Goal: Entertainment & Leisure: Consume media (video, audio)

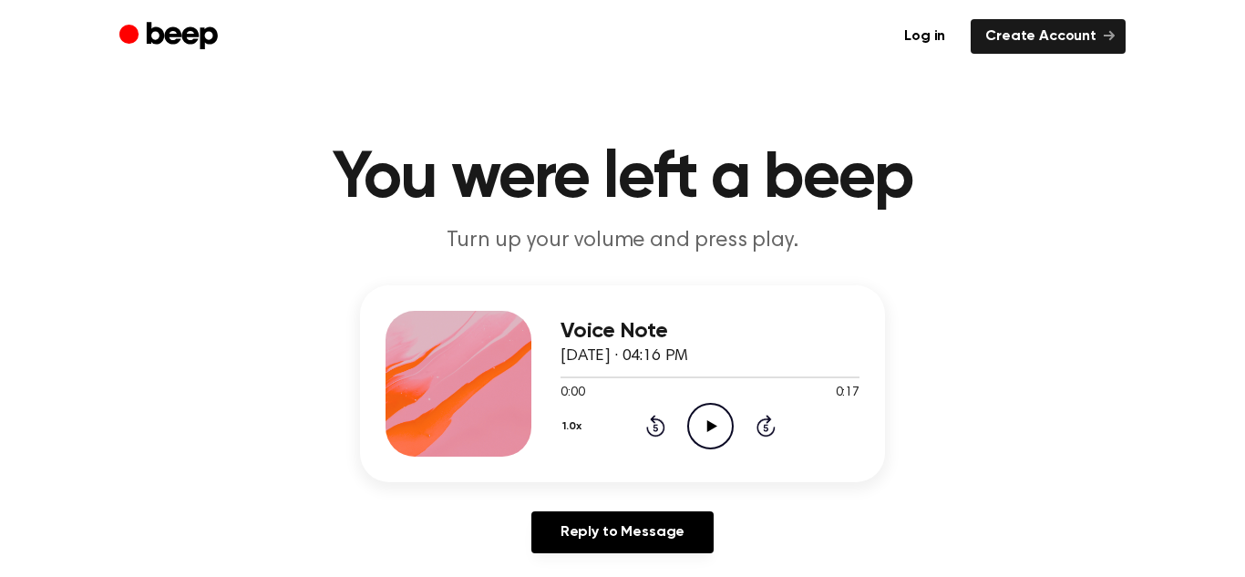
click at [700, 433] on icon "Play Audio" at bounding box center [710, 426] width 47 height 47
click at [700, 433] on icon "Pause Audio" at bounding box center [710, 426] width 47 height 47
click at [700, 433] on icon "Play Audio" at bounding box center [710, 426] width 47 height 47
click at [708, 416] on icon "Play Audio" at bounding box center [710, 426] width 47 height 47
click at [713, 439] on icon "Play Audio" at bounding box center [710, 426] width 47 height 47
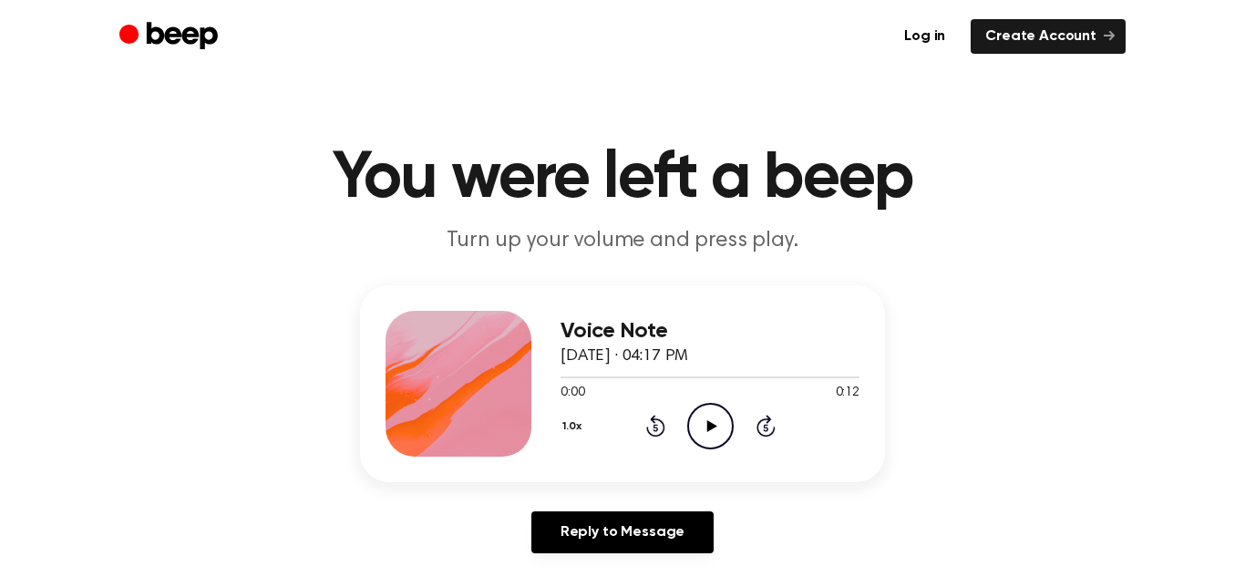
click at [718, 412] on icon "Play Audio" at bounding box center [710, 426] width 47 height 47
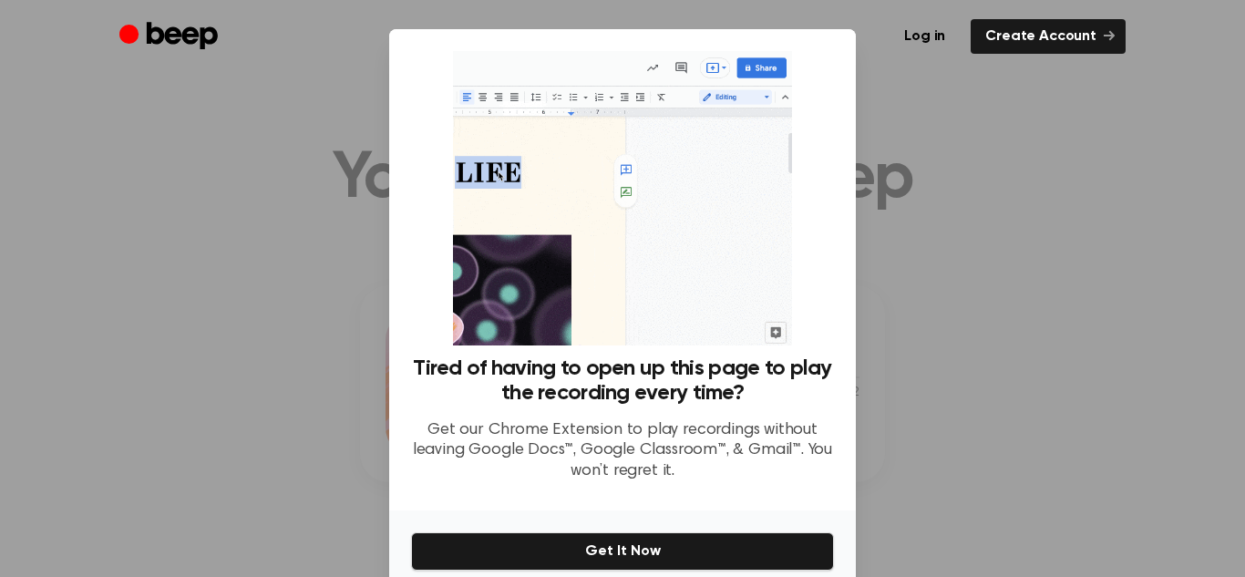
click at [985, 264] on div at bounding box center [622, 288] width 1245 height 577
click at [1078, 78] on div at bounding box center [622, 288] width 1245 height 577
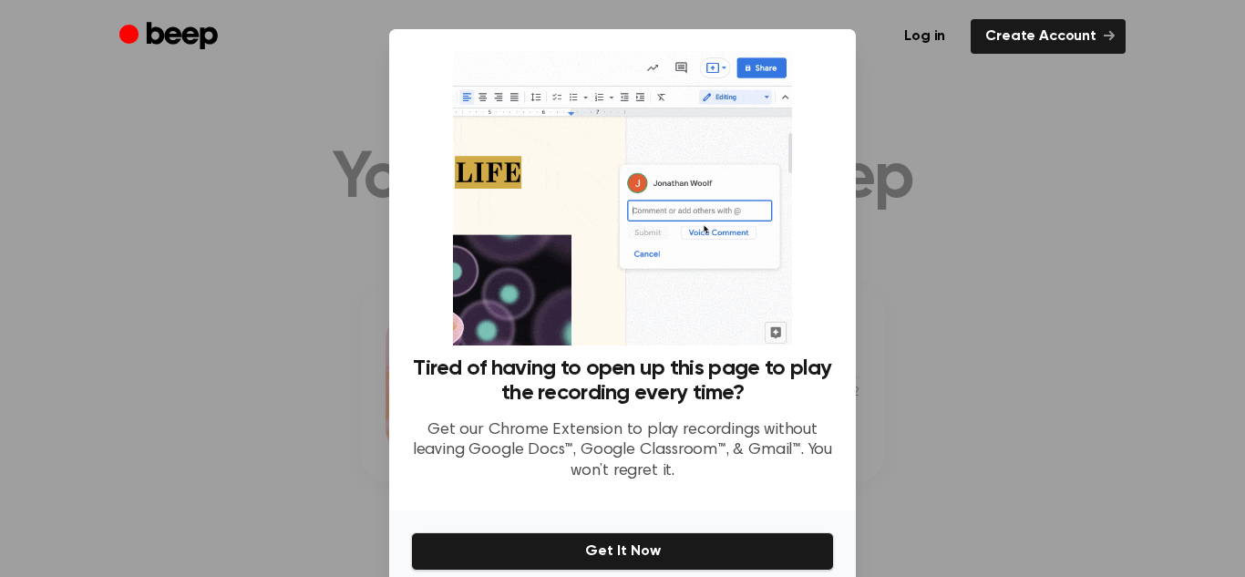
click at [1078, 78] on div at bounding box center [622, 288] width 1245 height 577
click at [401, 132] on div "Tired of having to open up this page to play the recording every time? Get our …" at bounding box center [622, 269] width 467 height 481
click at [129, 222] on div at bounding box center [622, 288] width 1245 height 577
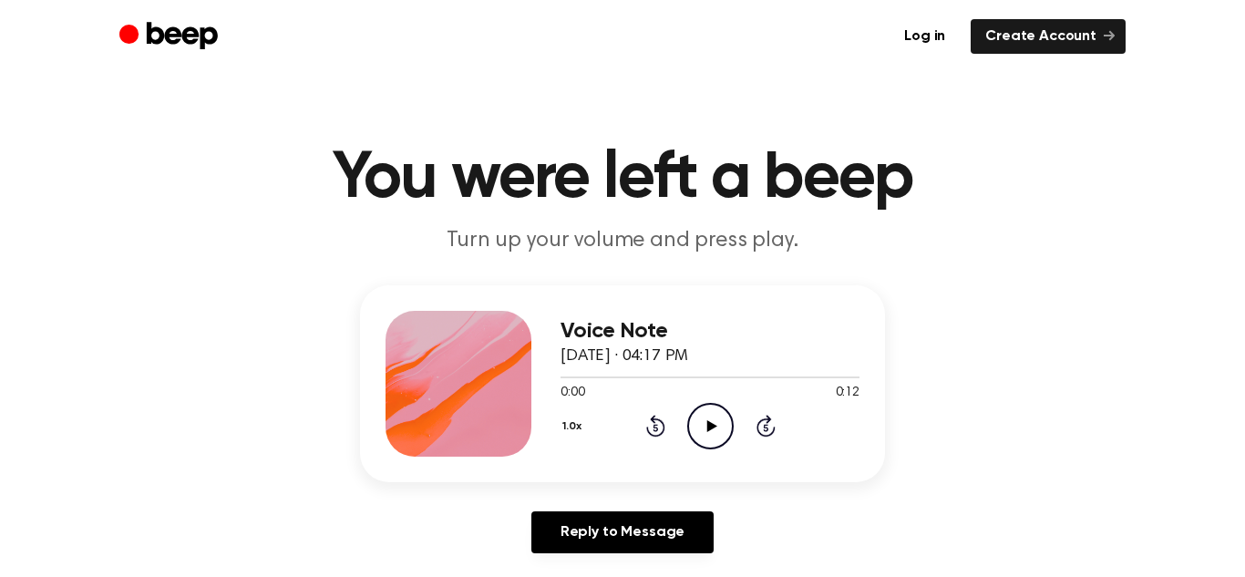
click at [698, 419] on icon "Play Audio" at bounding box center [710, 426] width 47 height 47
click at [718, 425] on icon "Play Audio" at bounding box center [710, 426] width 47 height 47
click at [707, 442] on icon "Play Audio" at bounding box center [710, 426] width 47 height 47
click at [704, 430] on icon "Play Audio" at bounding box center [710, 426] width 47 height 47
click at [707, 415] on icon "Play Audio" at bounding box center [710, 426] width 47 height 47
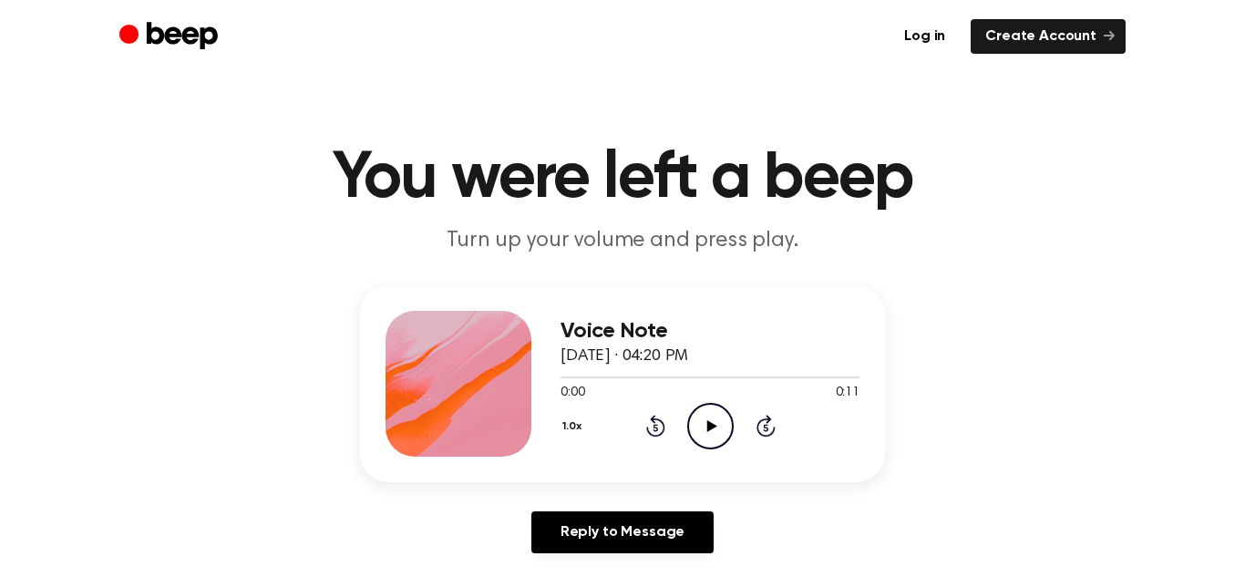
click at [708, 429] on icon at bounding box center [712, 426] width 10 height 12
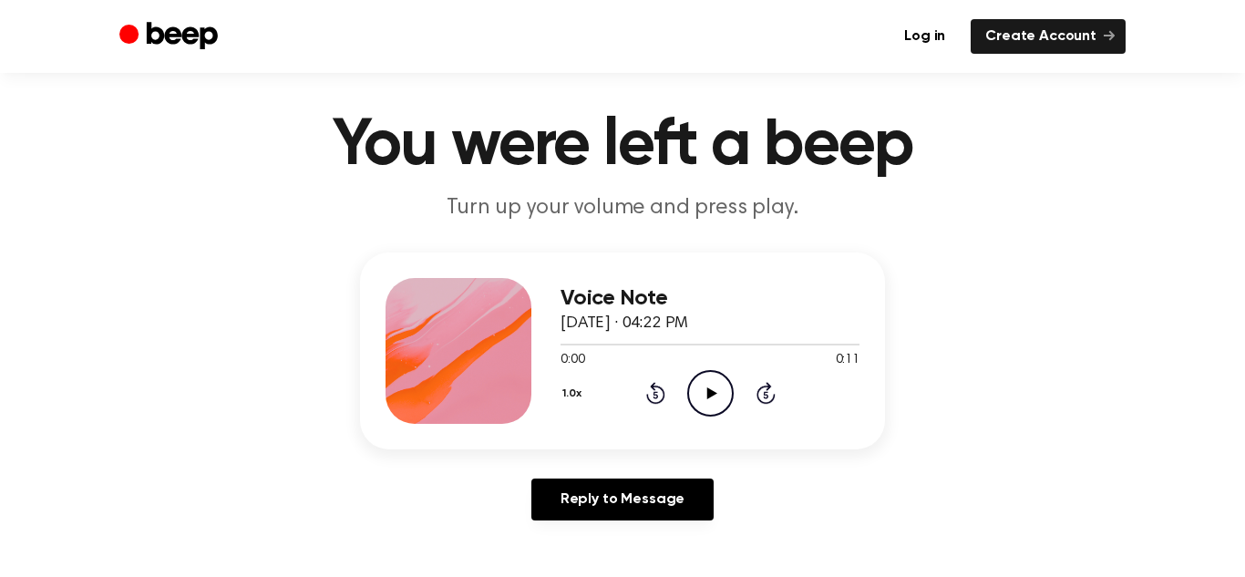
scroll to position [40, 0]
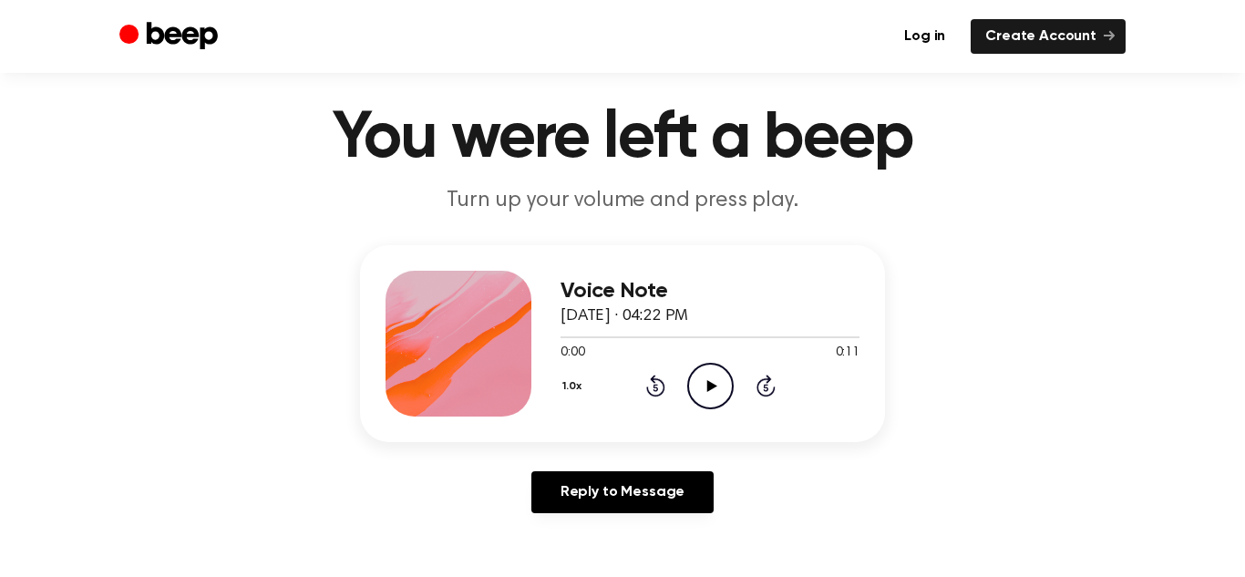
click at [691, 391] on icon "Play Audio" at bounding box center [710, 386] width 47 height 47
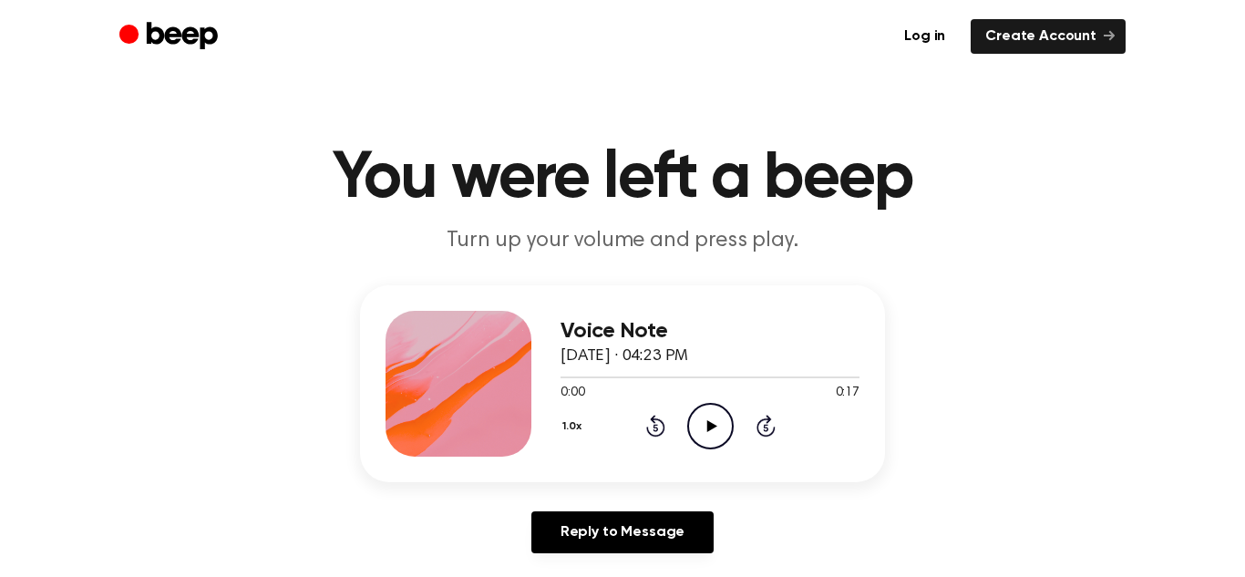
click at [712, 423] on icon at bounding box center [712, 426] width 10 height 12
click at [713, 437] on icon "Play Audio" at bounding box center [710, 426] width 47 height 47
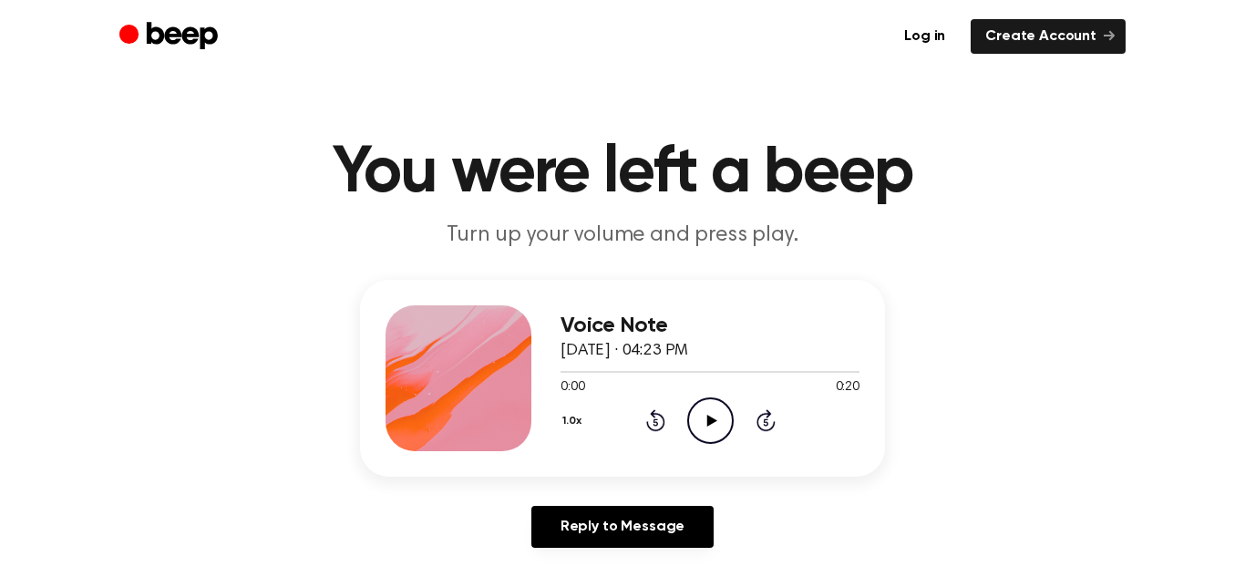
scroll to position [9, 0]
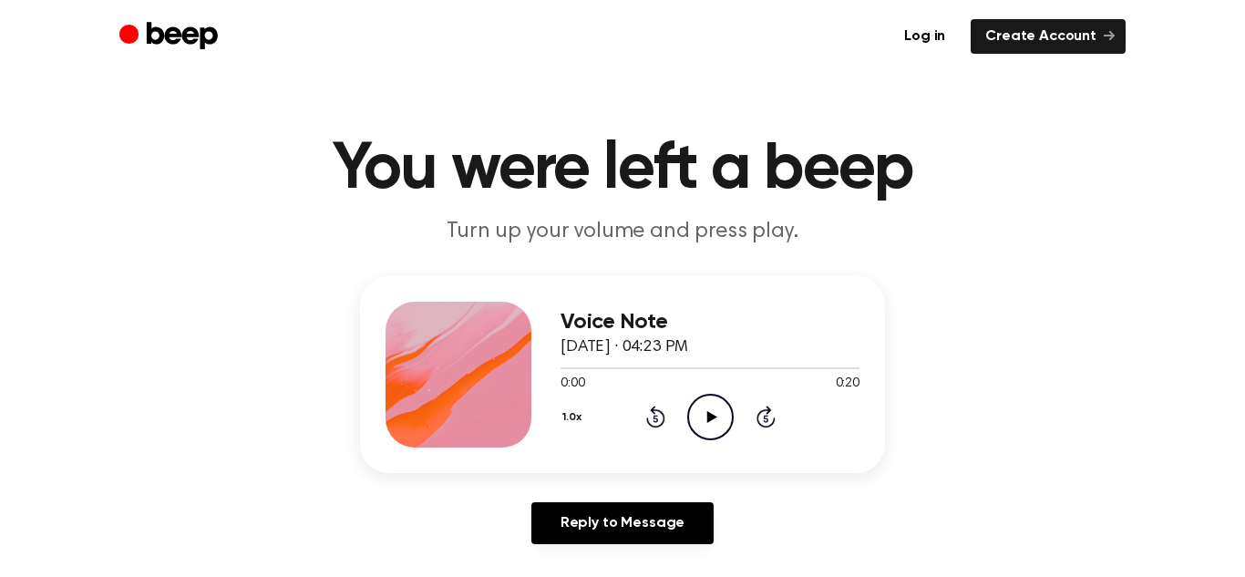
click at [707, 416] on icon "Play Audio" at bounding box center [710, 417] width 47 height 47
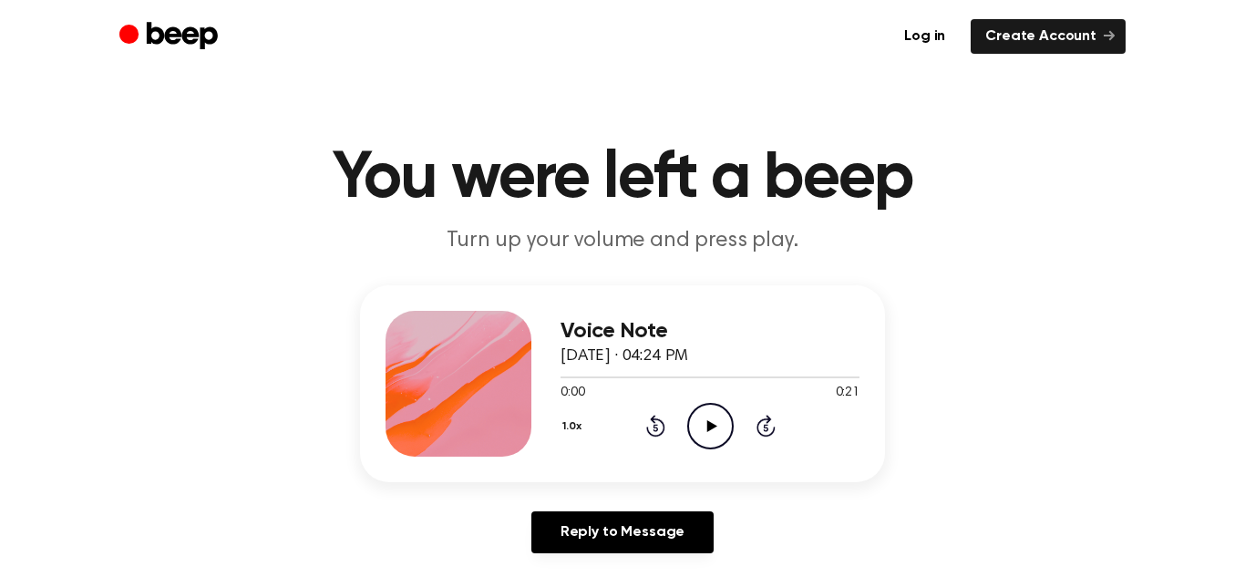
click at [715, 427] on icon at bounding box center [712, 426] width 10 height 12
click at [699, 416] on icon "Play Audio" at bounding box center [710, 426] width 47 height 47
click at [705, 411] on icon "Play Audio" at bounding box center [710, 426] width 47 height 47
click at [711, 426] on icon at bounding box center [712, 426] width 10 height 12
click at [698, 425] on icon "Play Audio" at bounding box center [710, 426] width 47 height 47
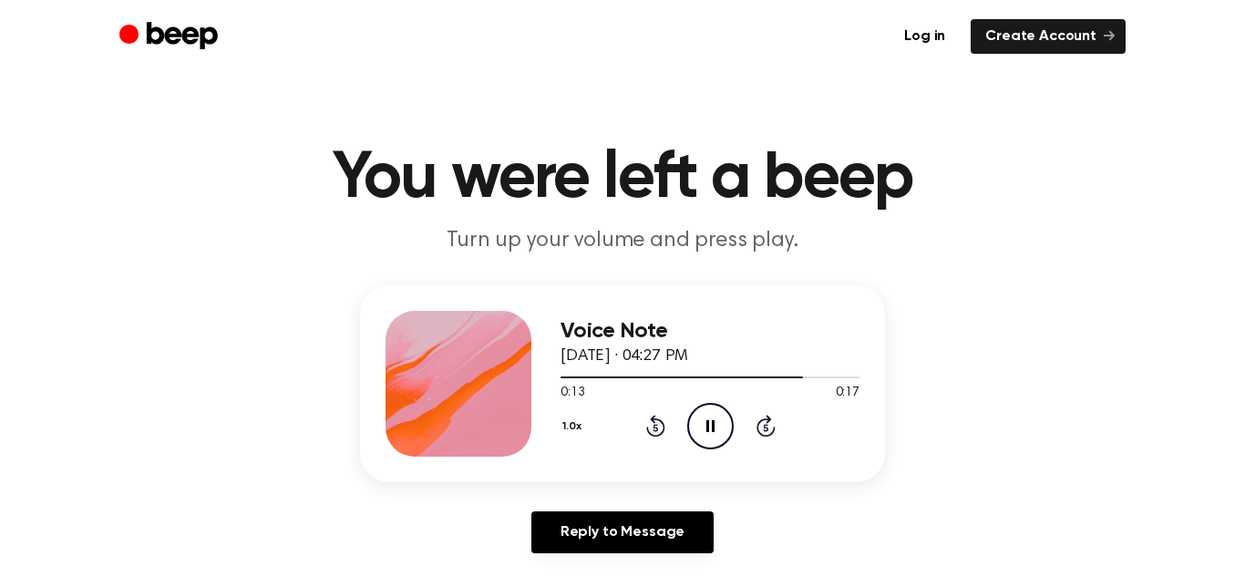
click at [698, 408] on icon "Pause Audio" at bounding box center [710, 426] width 47 height 47
click at [698, 408] on icon "Play Audio" at bounding box center [710, 426] width 47 height 47
click at [660, 420] on icon at bounding box center [655, 426] width 19 height 22
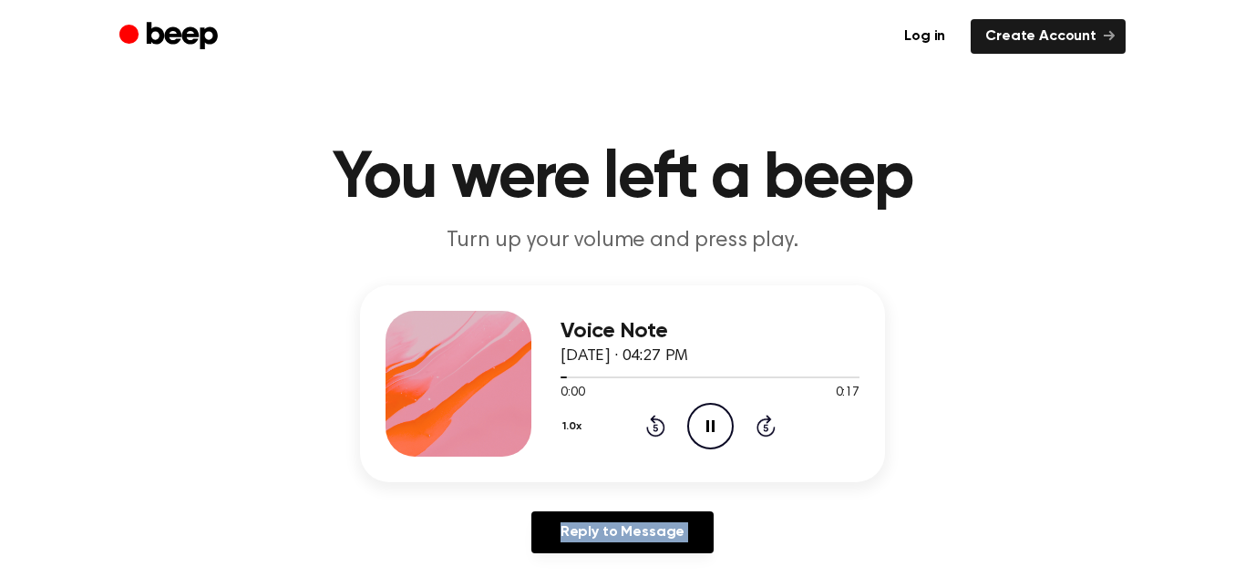
click at [660, 420] on icon at bounding box center [655, 426] width 19 height 22
click at [704, 422] on icon "Play Audio" at bounding box center [710, 426] width 47 height 47
